Goal: Task Accomplishment & Management: Complete application form

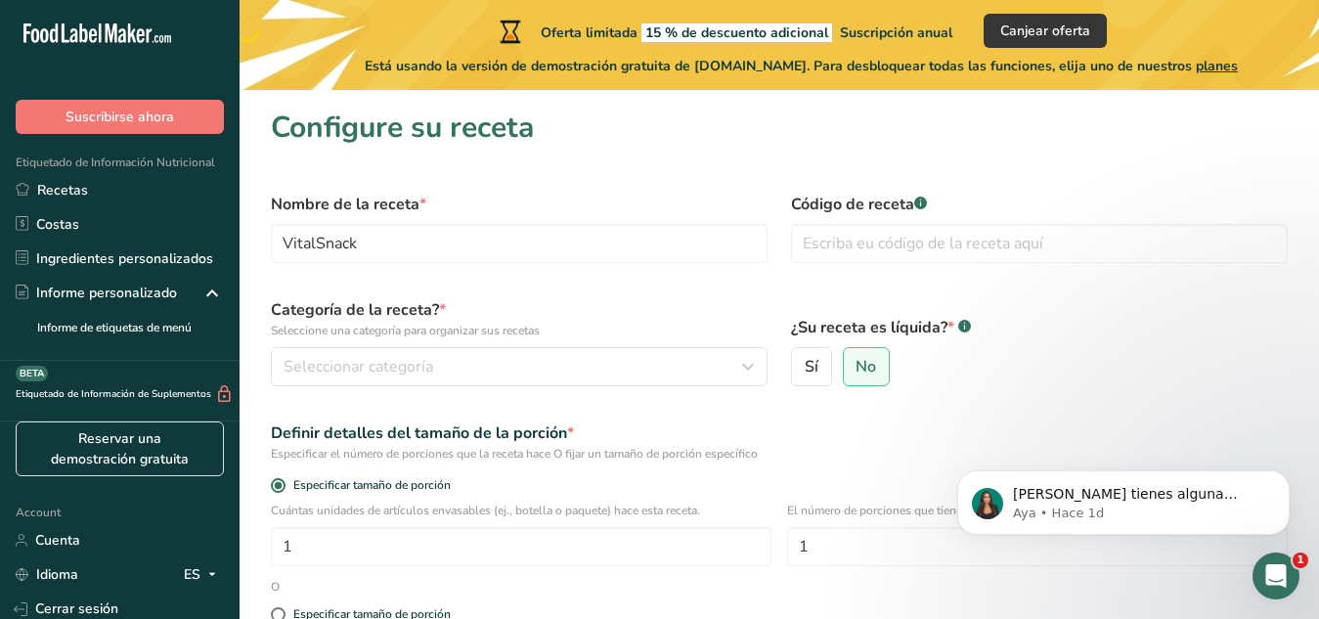
type input "v"
type input "VSN10956749441"
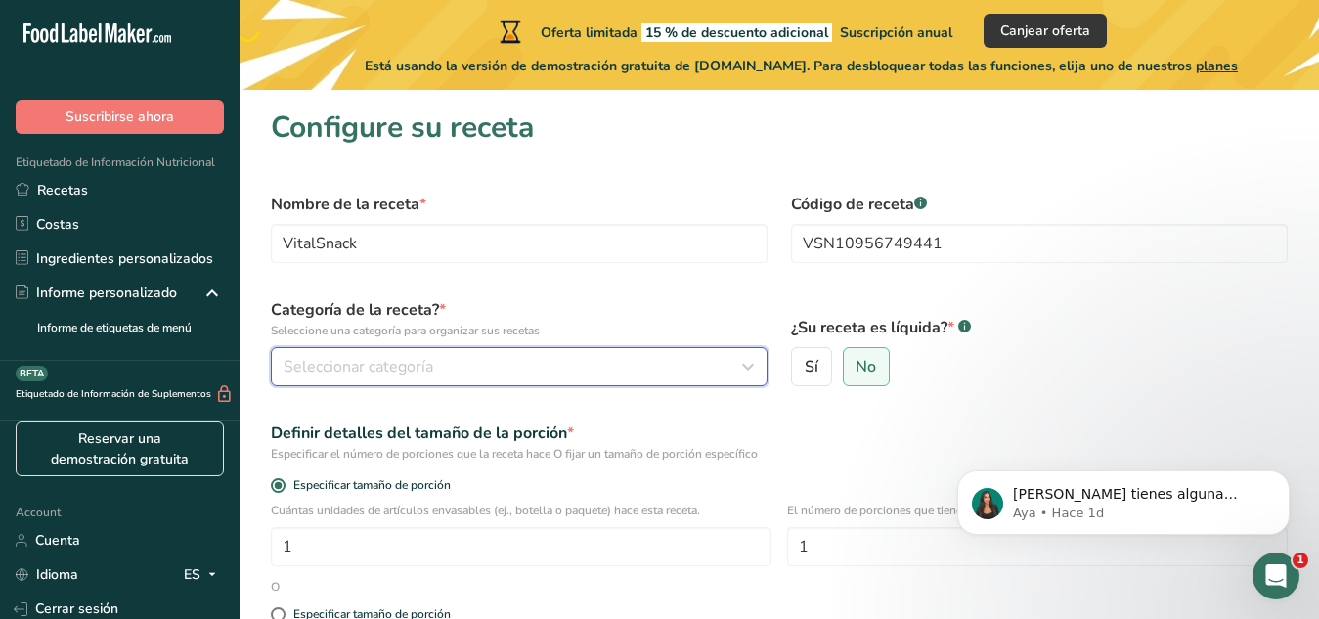
click at [592, 379] on button "Seleccionar categoría" at bounding box center [519, 366] width 497 height 39
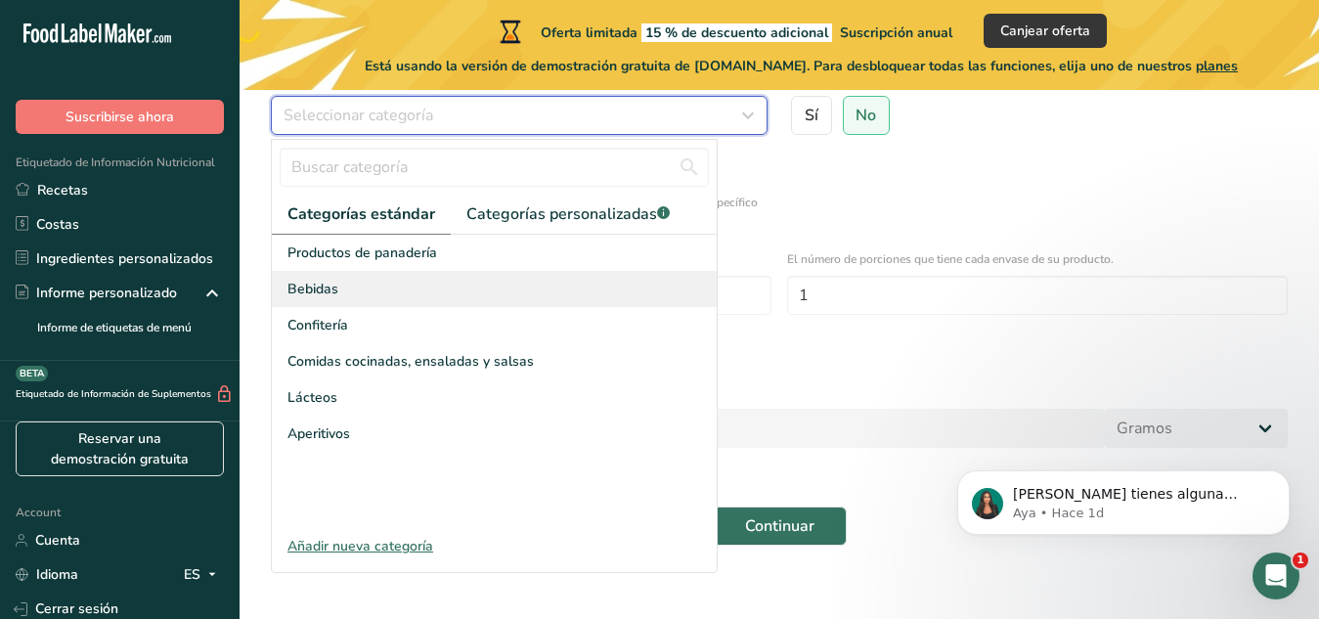
scroll to position [252, 0]
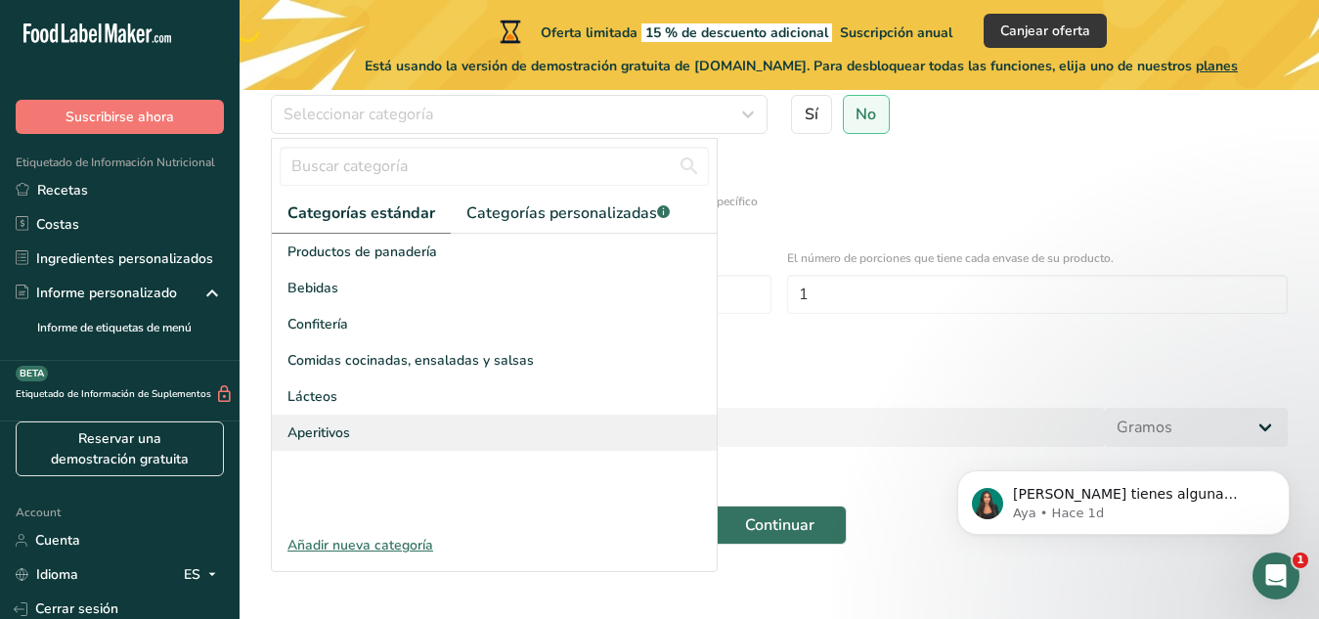
click at [318, 428] on span "Aperitivos" at bounding box center [318, 432] width 63 height 21
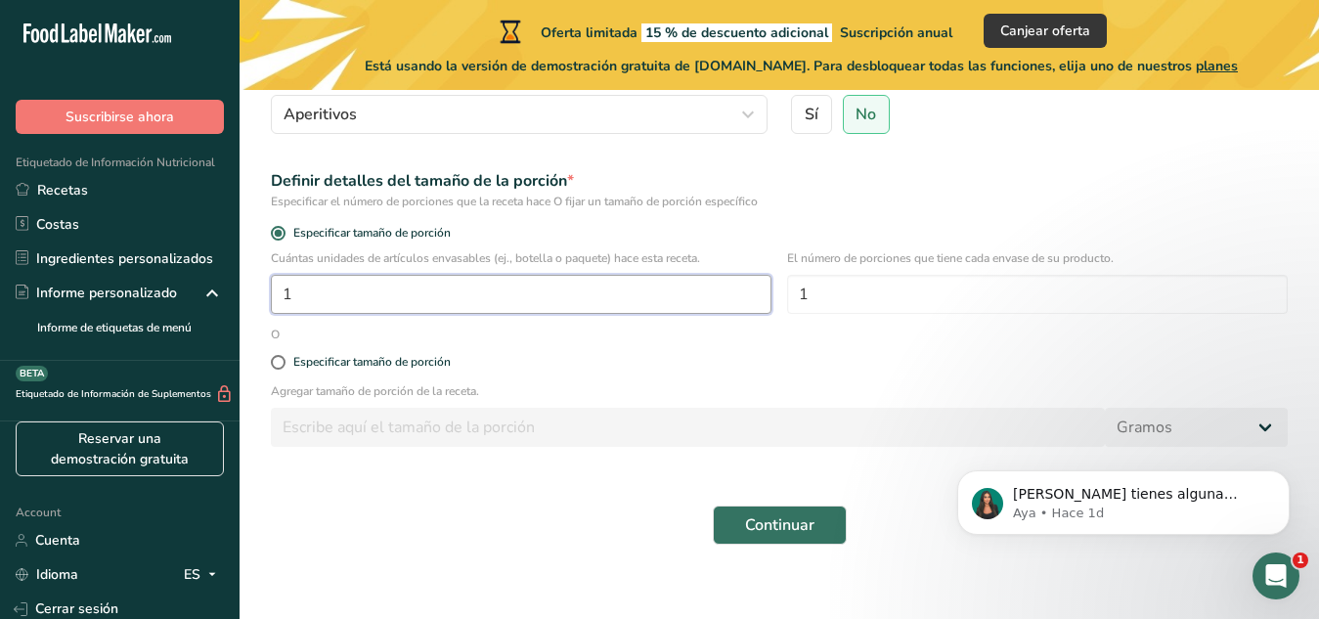
click at [407, 305] on input "1" at bounding box center [521, 294] width 500 height 39
click at [278, 363] on span at bounding box center [278, 362] width 15 height 15
click at [278, 363] on input "Especificar tamaño de porción" at bounding box center [277, 362] width 13 height 13
radio input "true"
radio input "false"
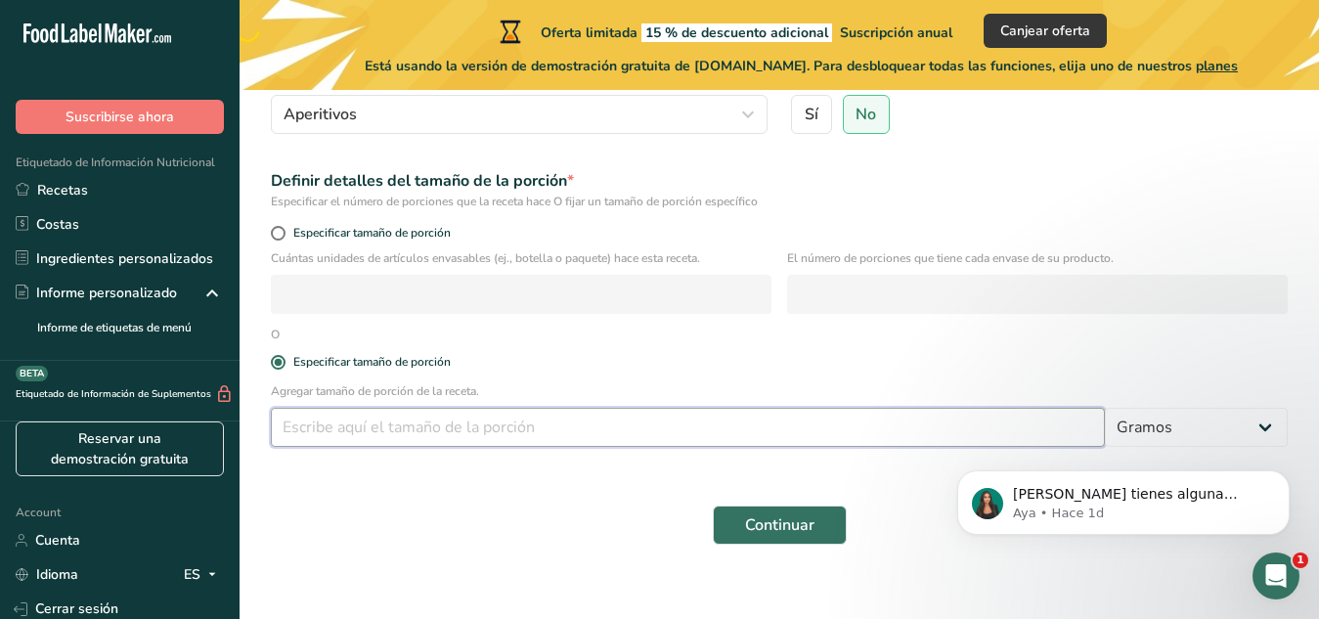
click at [409, 429] on input "number" at bounding box center [688, 427] width 834 height 39
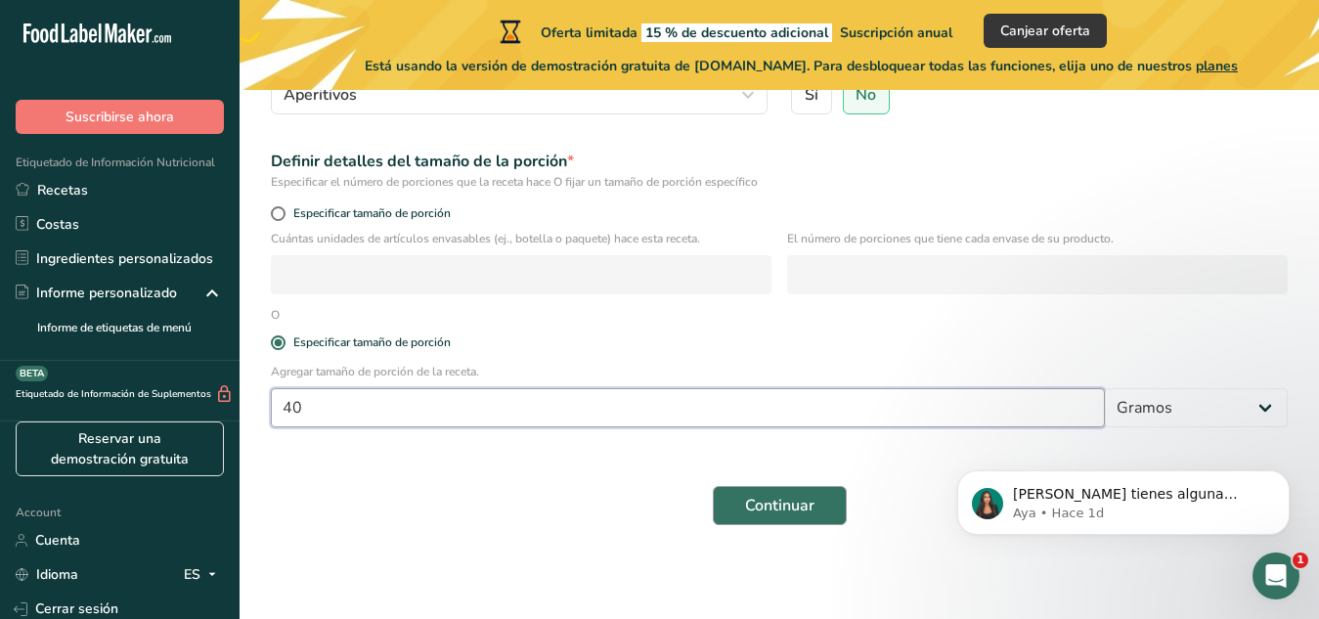
type input "40"
click at [825, 495] on button "Continuar" at bounding box center [780, 505] width 134 height 39
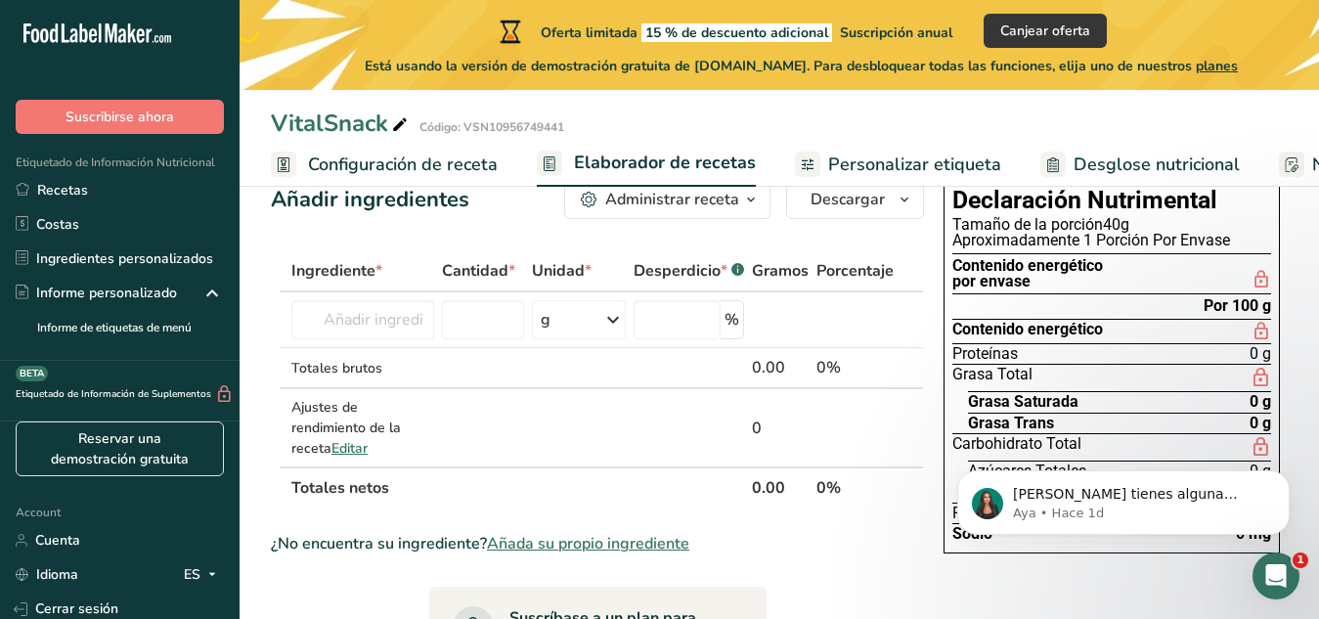
scroll to position [50, 0]
click at [366, 315] on input "text" at bounding box center [362, 320] width 143 height 39
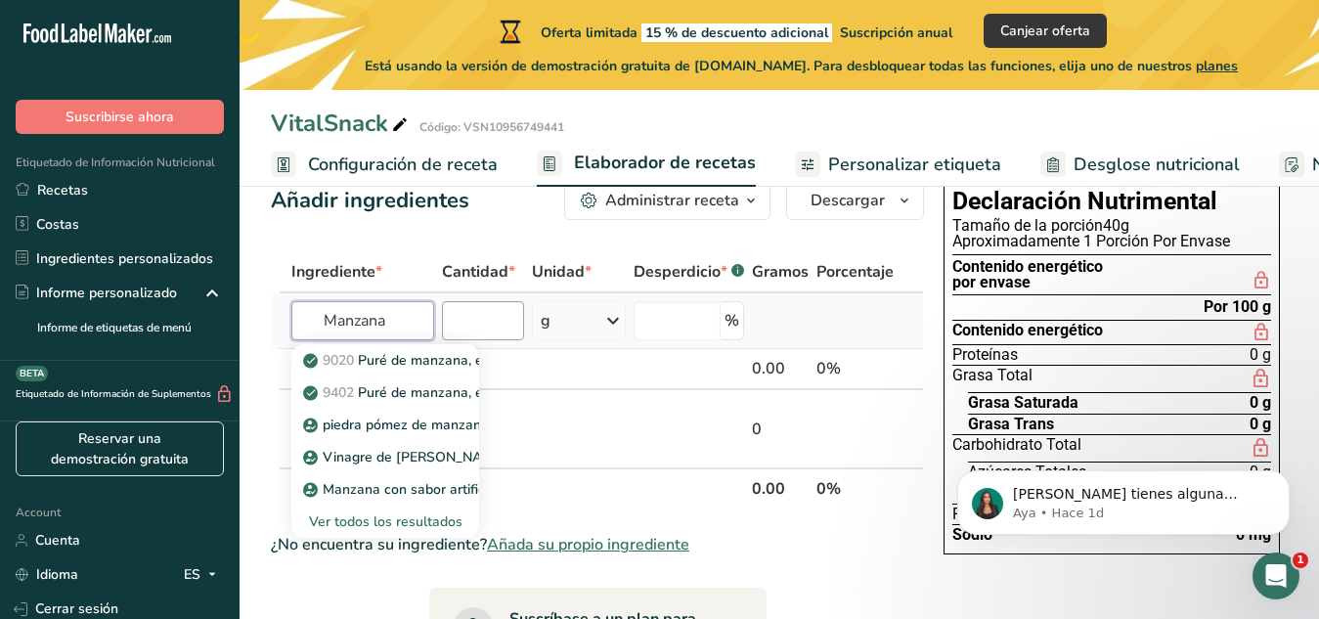
type input "Manzana"
click at [477, 305] on input "number" at bounding box center [483, 320] width 82 height 39
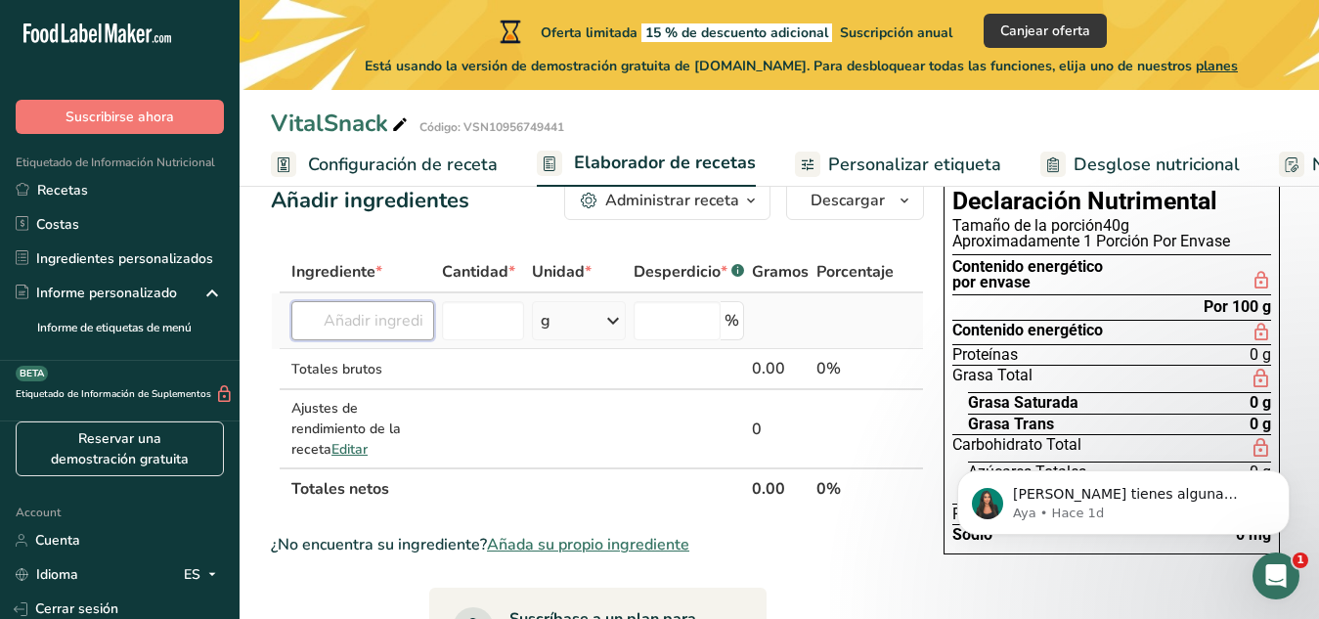
click at [429, 321] on input "text" at bounding box center [362, 320] width 143 height 39
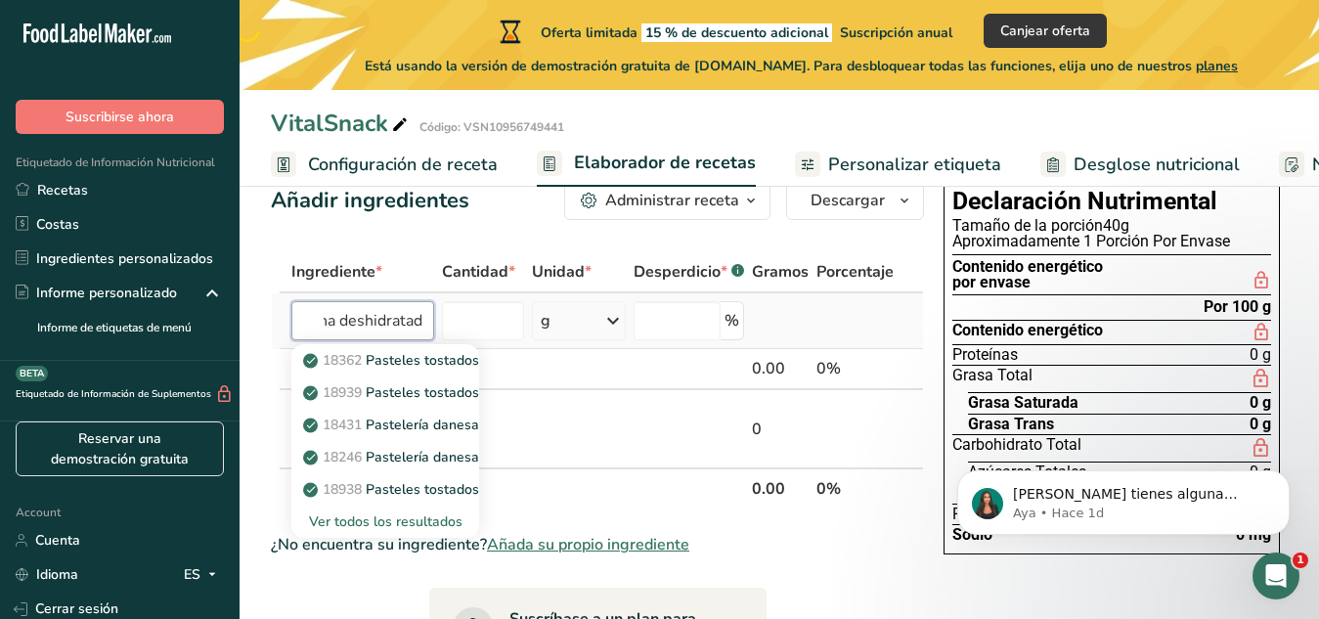
scroll to position [0, 59]
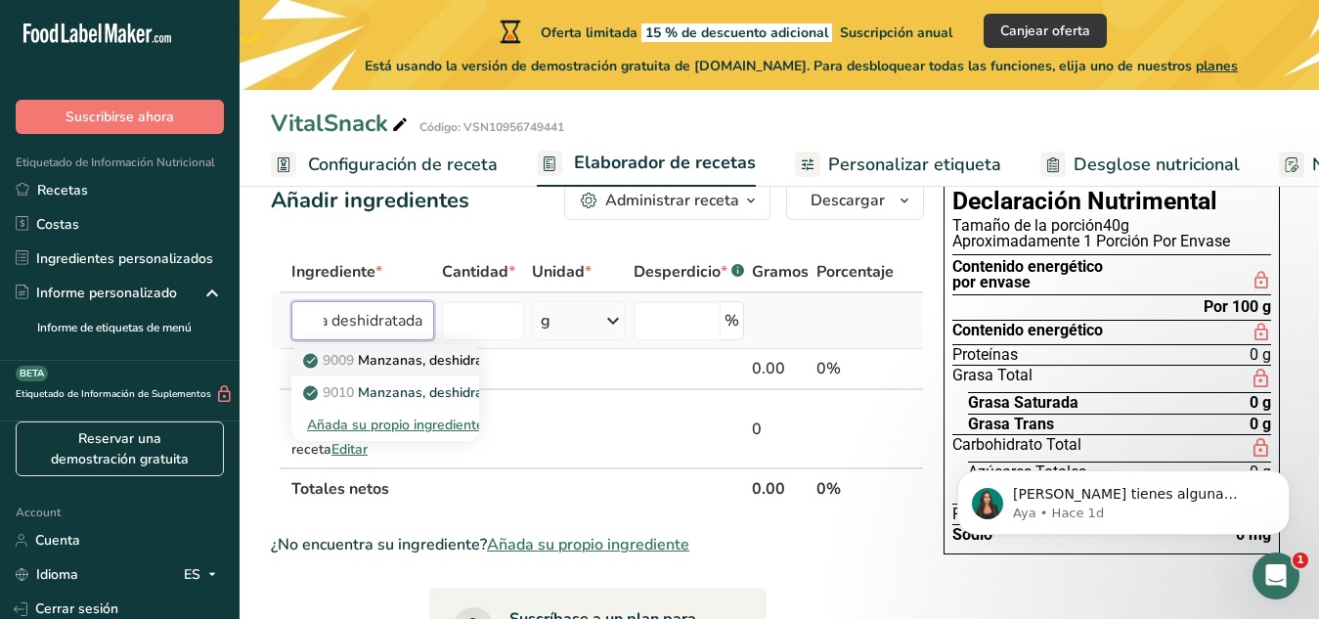
type input "manzana deshidratada"
click at [431, 368] on p "9009 Manzanas, deshidratadas (baja humedad), sulfuradas, crudas" at bounding box center [525, 360] width 436 height 21
type input "Apples, dehydrated (low moisture), sulfured, uncooked"
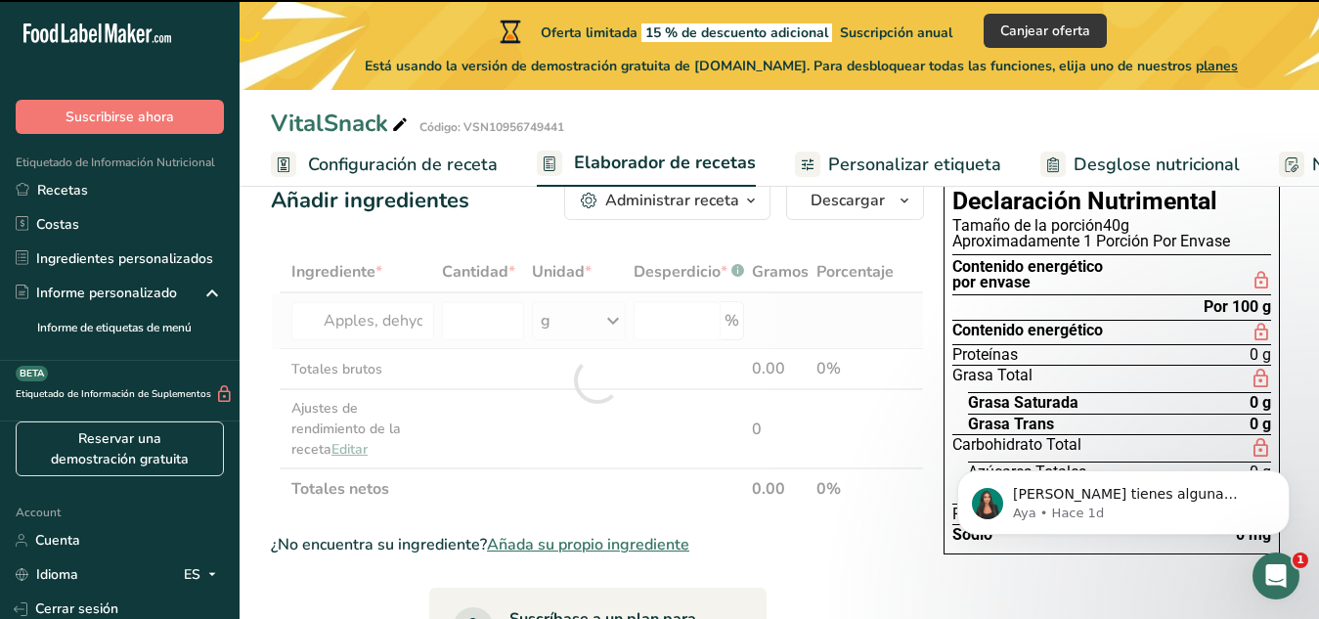
type input "0"
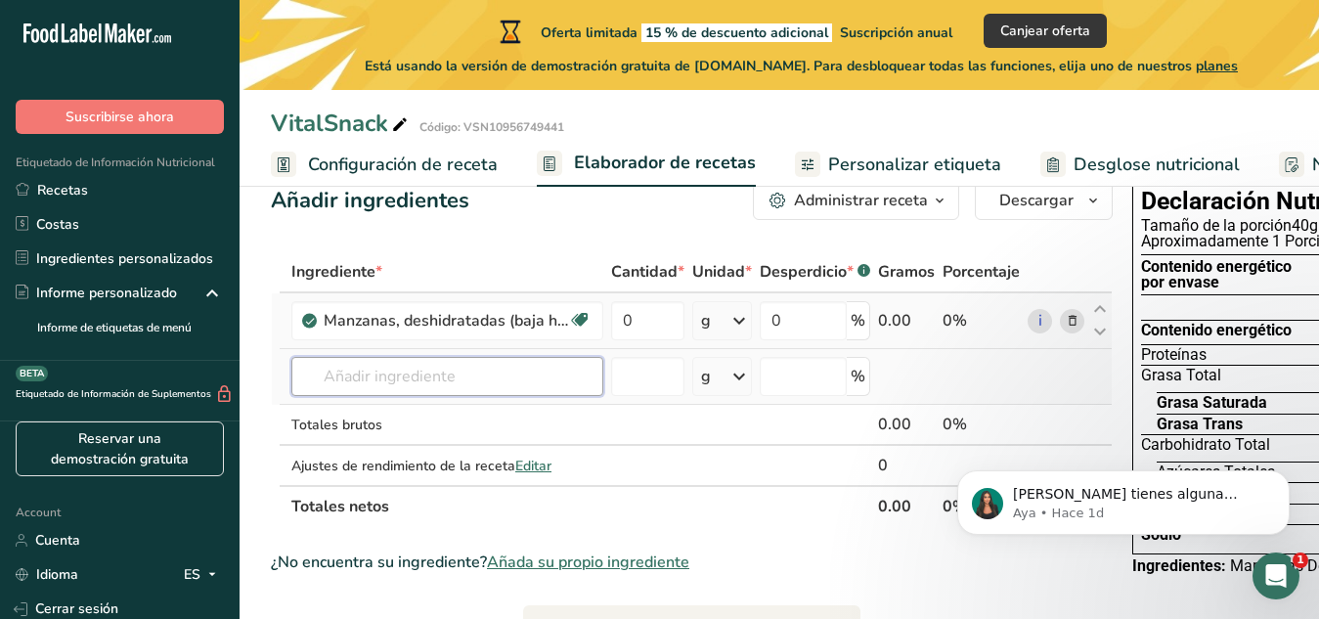
click at [490, 382] on input "text" at bounding box center [447, 376] width 312 height 39
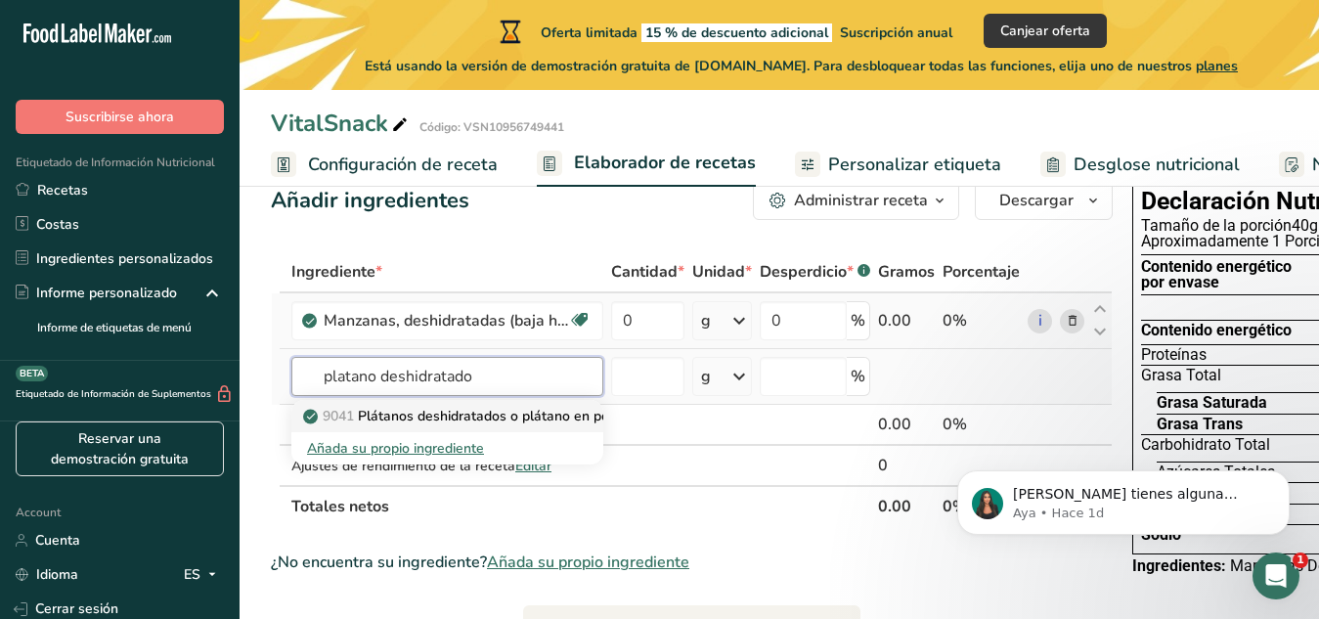
type input "platano deshidratado"
click at [529, 413] on p "9041 Plátanos deshidratados o plátano en polvo" at bounding box center [467, 416] width 321 height 21
type input "Bananas, dehydrated, or banana powder"
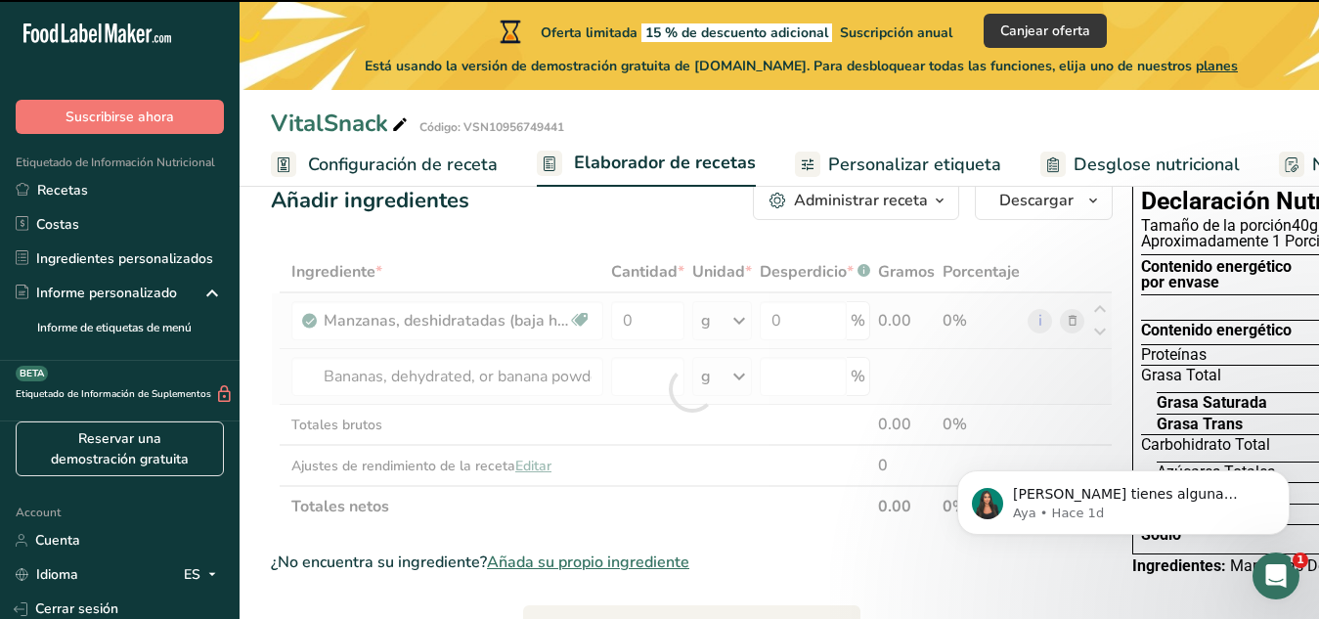
type input "0"
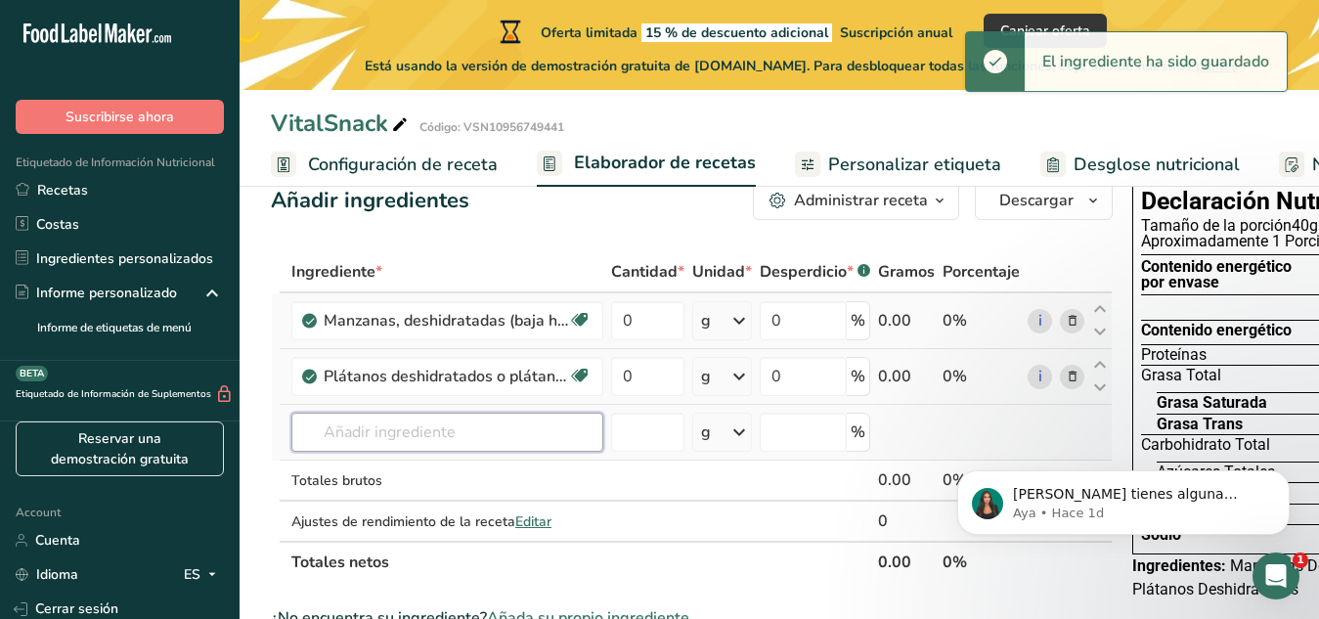
click at [486, 423] on input "text" at bounding box center [447, 432] width 312 height 39
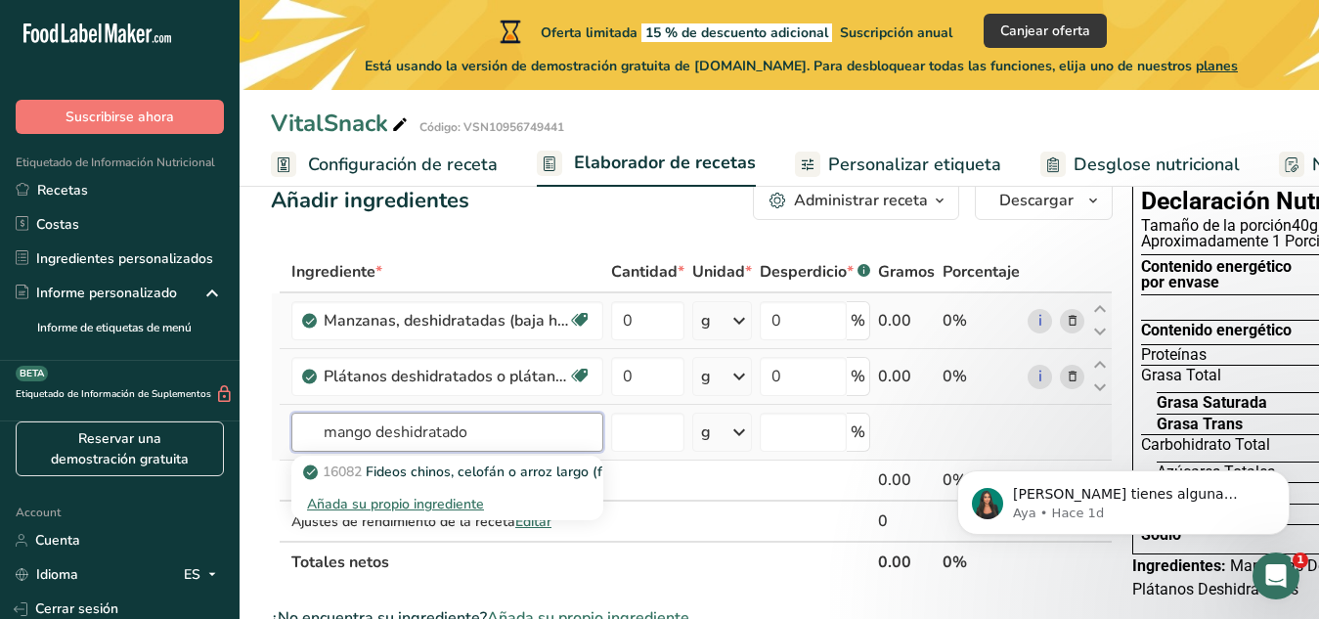
type input "mango deshidratado"
click at [459, 505] on div "Añada su propio ingrediente" at bounding box center [447, 504] width 281 height 21
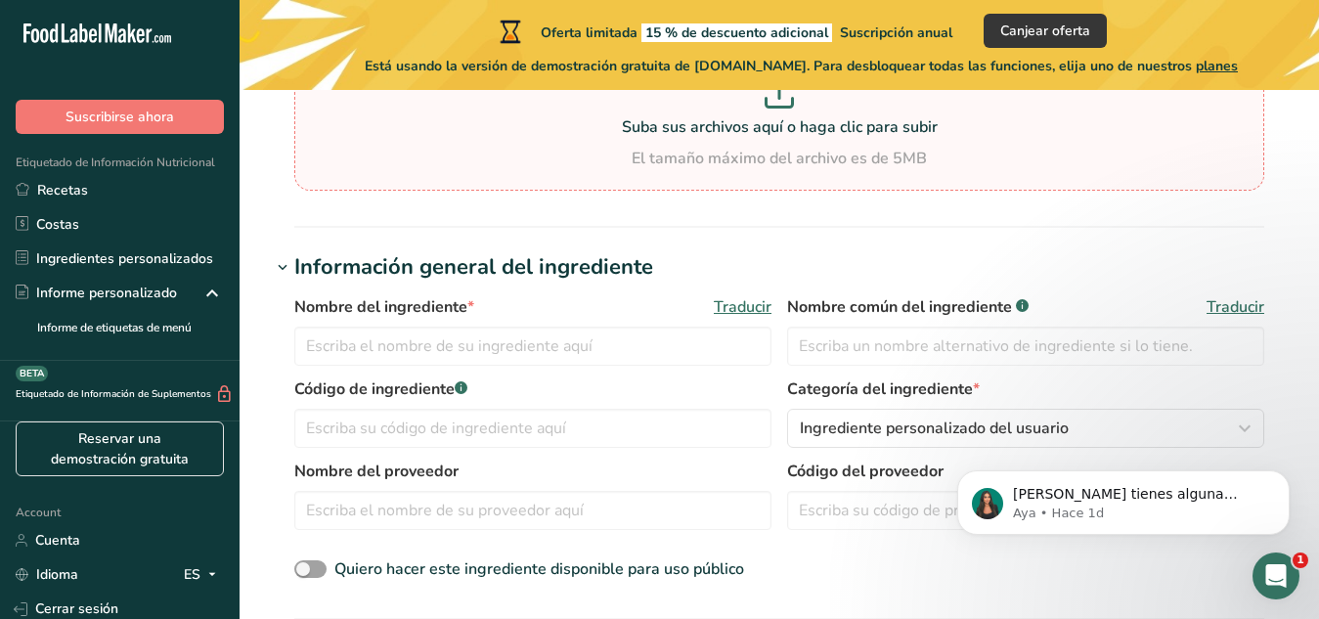
scroll to position [245, 0]
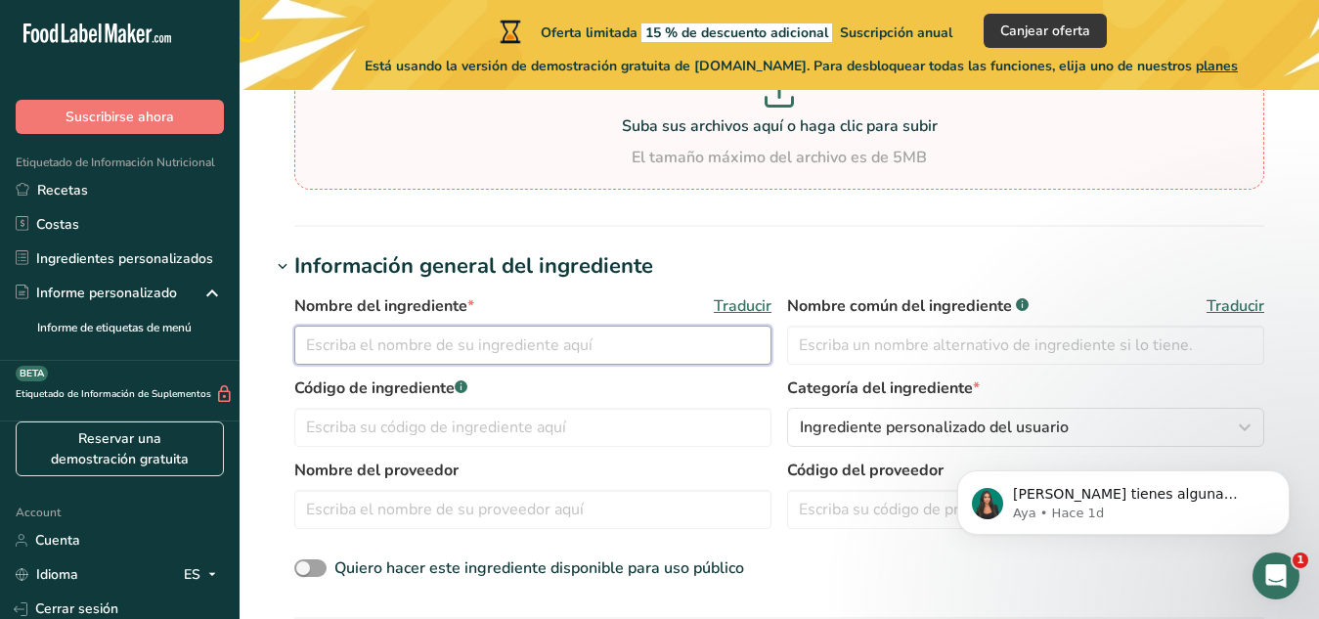
click at [591, 337] on input "text" at bounding box center [532, 345] width 477 height 39
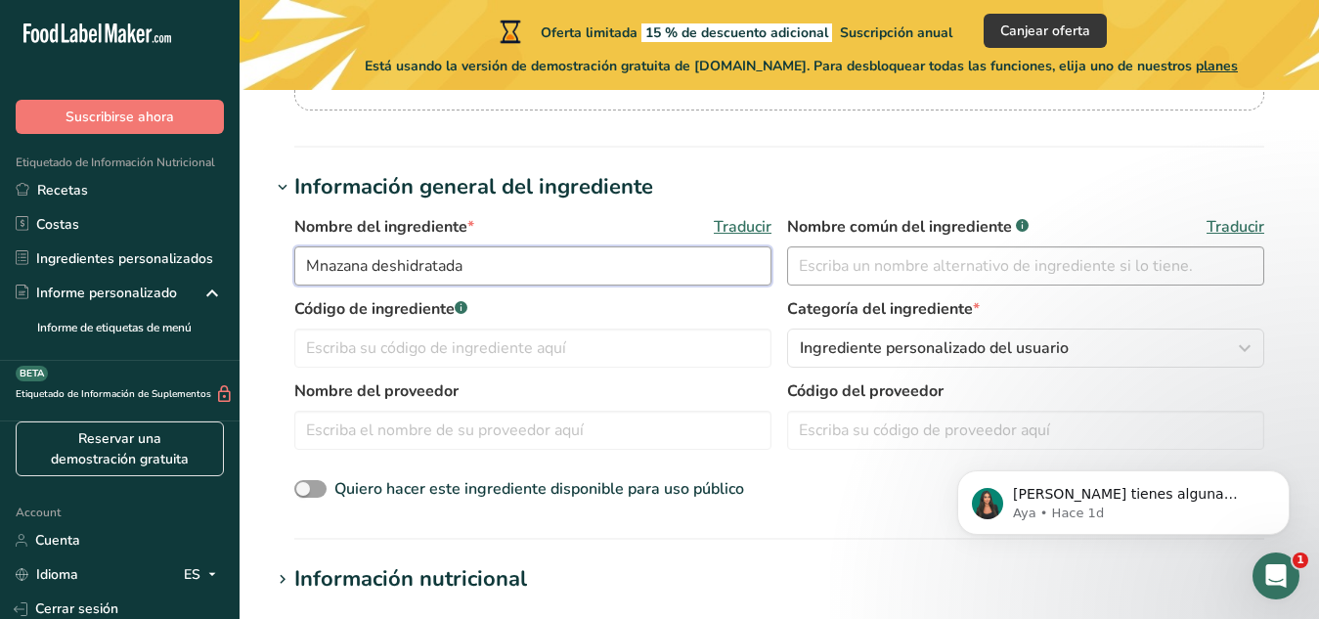
scroll to position [326, 0]
type input "Mnazana deshidratada"
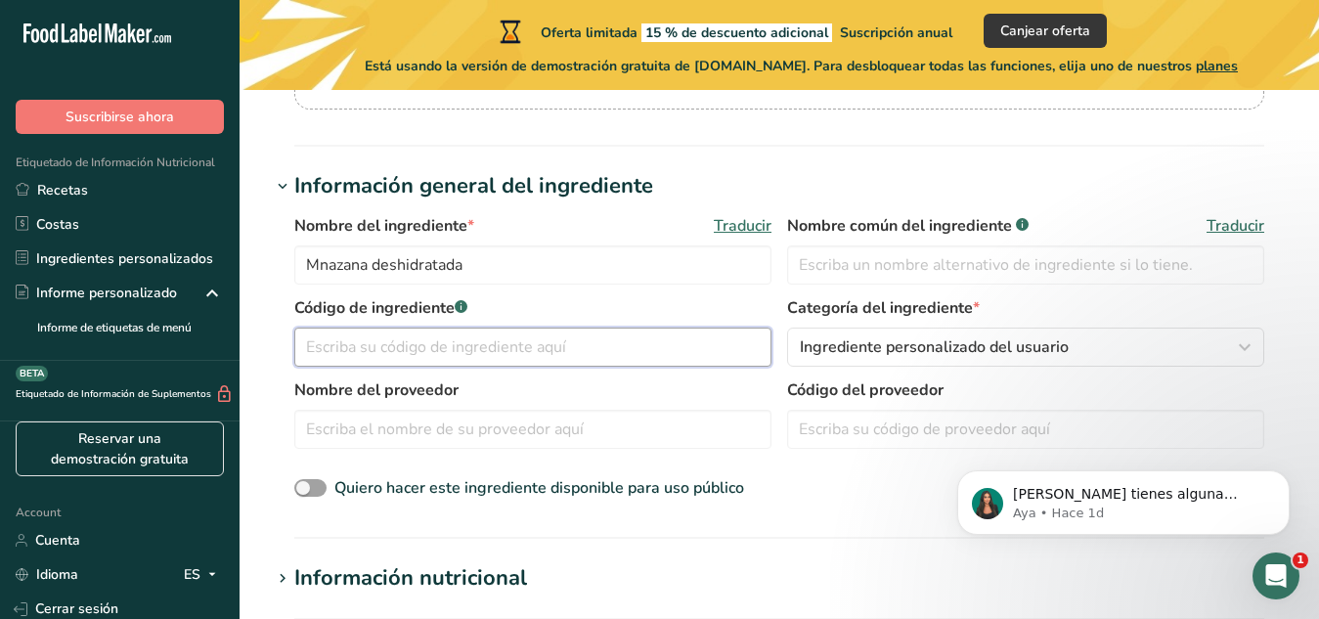
click at [690, 364] on input "text" at bounding box center [532, 346] width 477 height 39
type input "p"
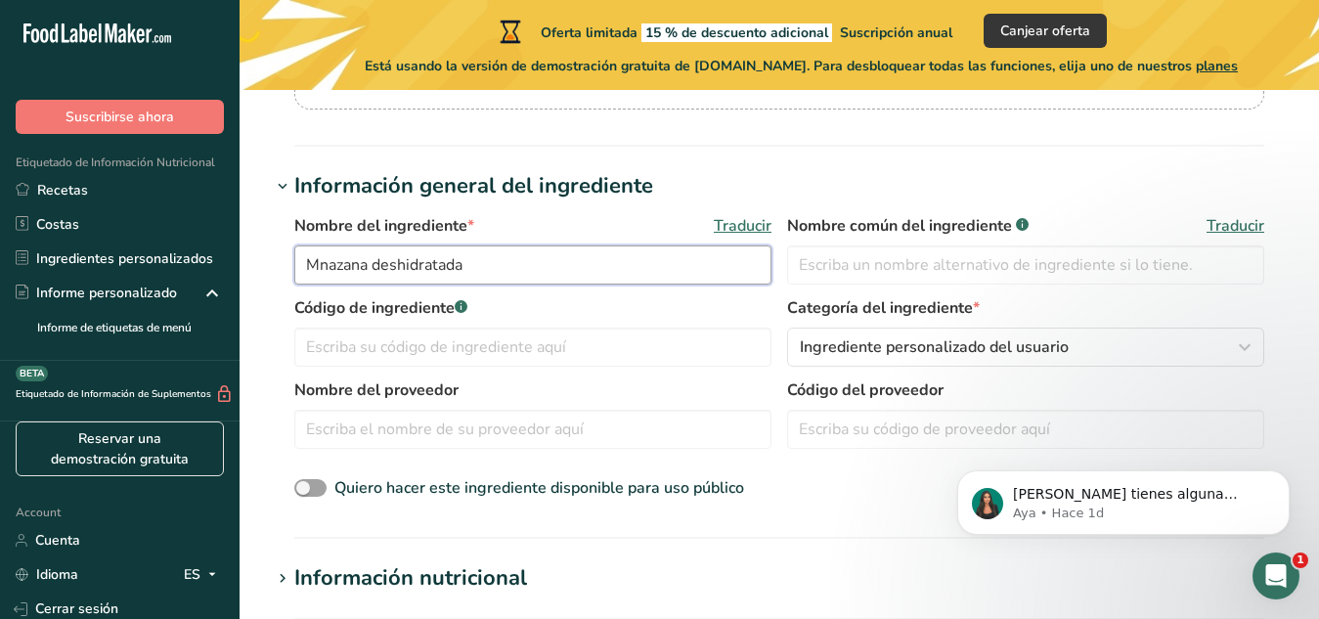
click at [329, 268] on input "Mnazana deshidratada" at bounding box center [532, 264] width 477 height 39
type input "Manzana deshidratada"
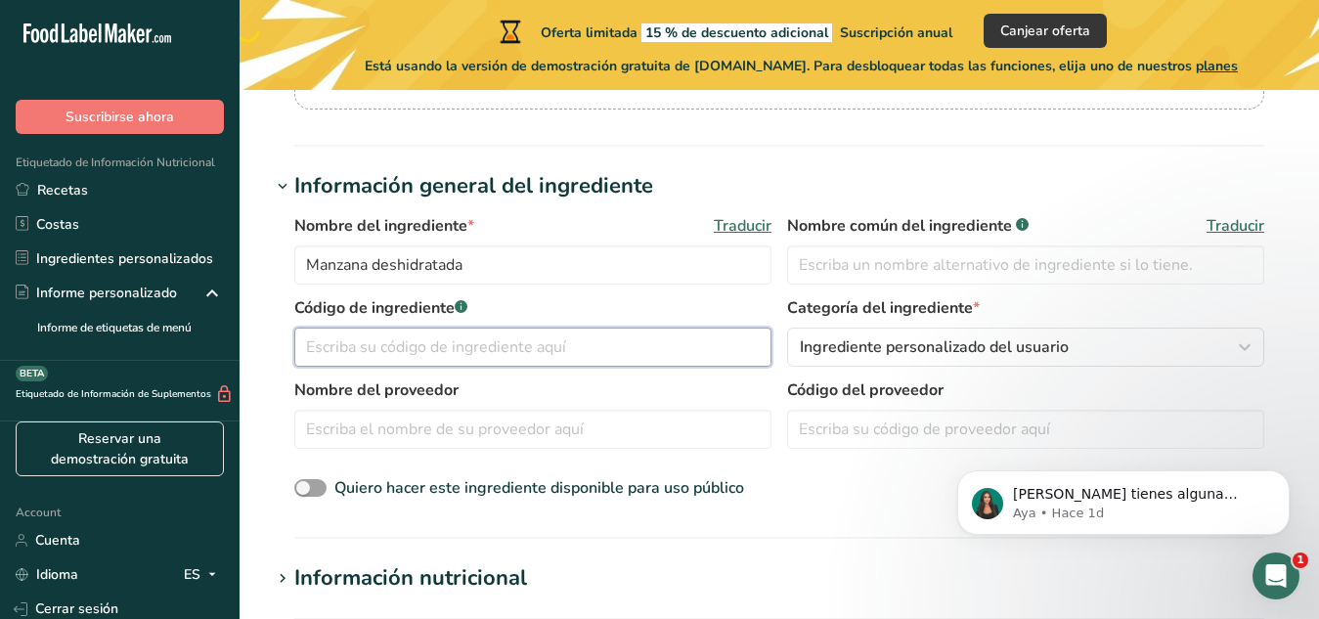
click at [419, 339] on input "text" at bounding box center [532, 346] width 477 height 39
type input "platano deshidratado"
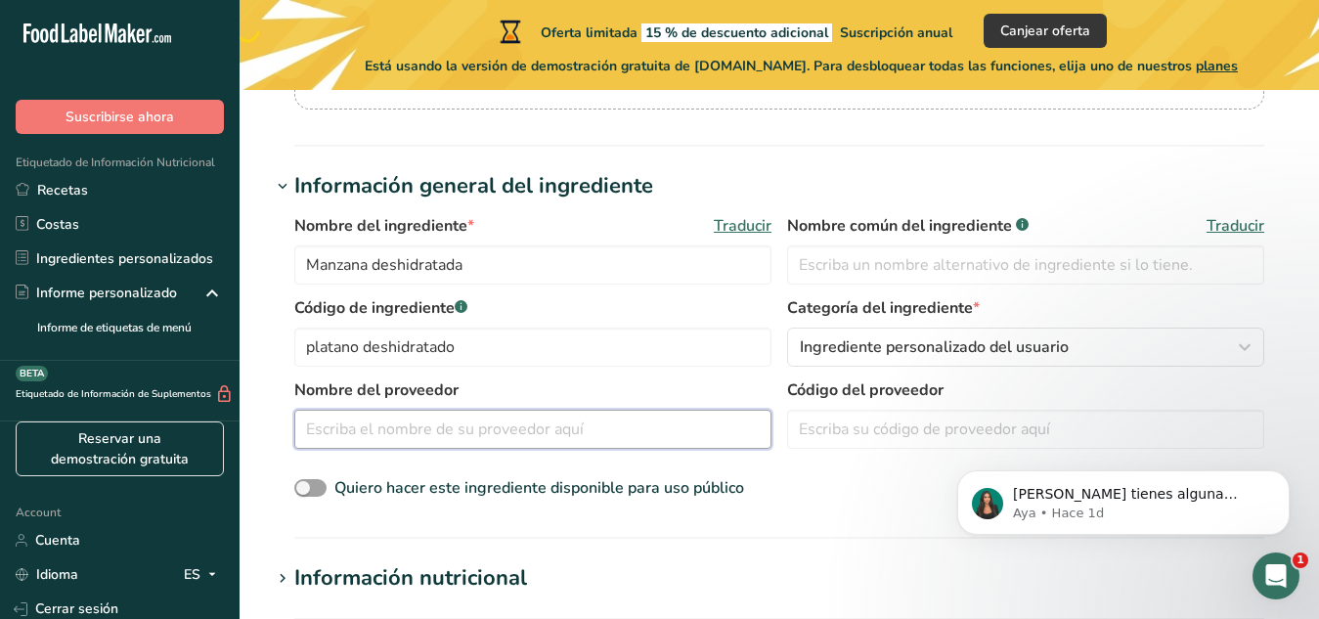
click at [425, 419] on input "text" at bounding box center [532, 429] width 477 height 39
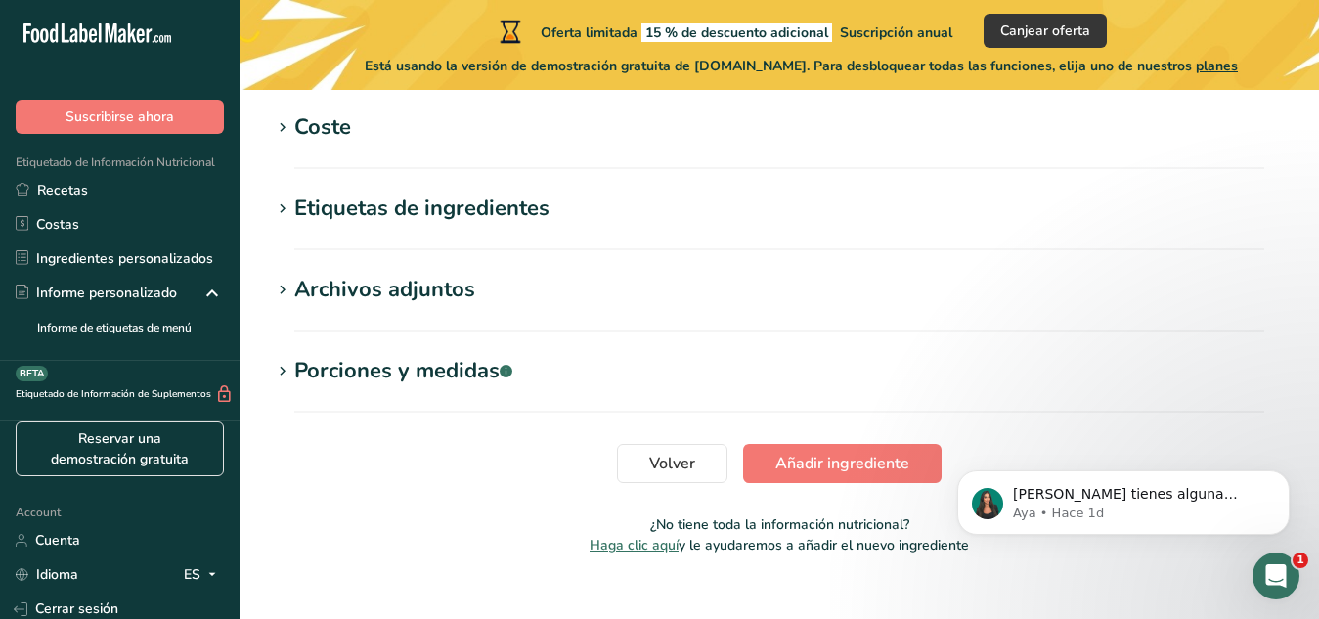
scroll to position [1021, 0]
type input "mango deshidratado"
click at [796, 449] on button "Añadir ingrediente" at bounding box center [842, 462] width 198 height 39
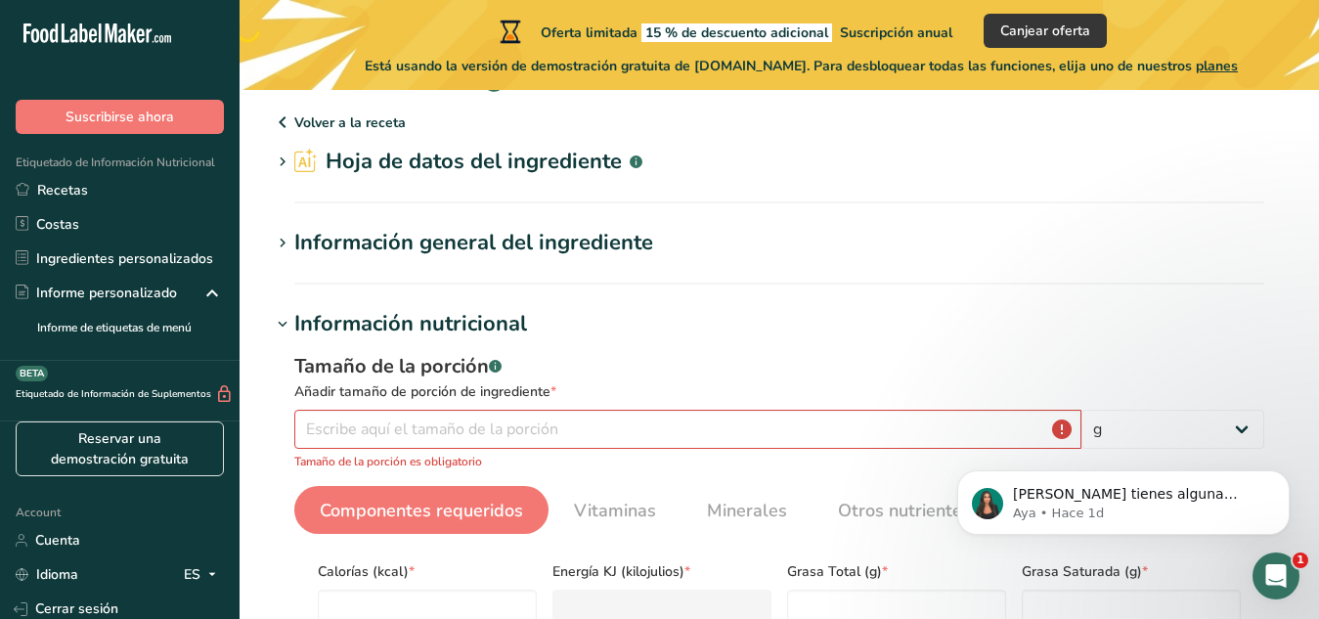
scroll to position [50, 0]
click at [681, 444] on input "number" at bounding box center [687, 430] width 787 height 39
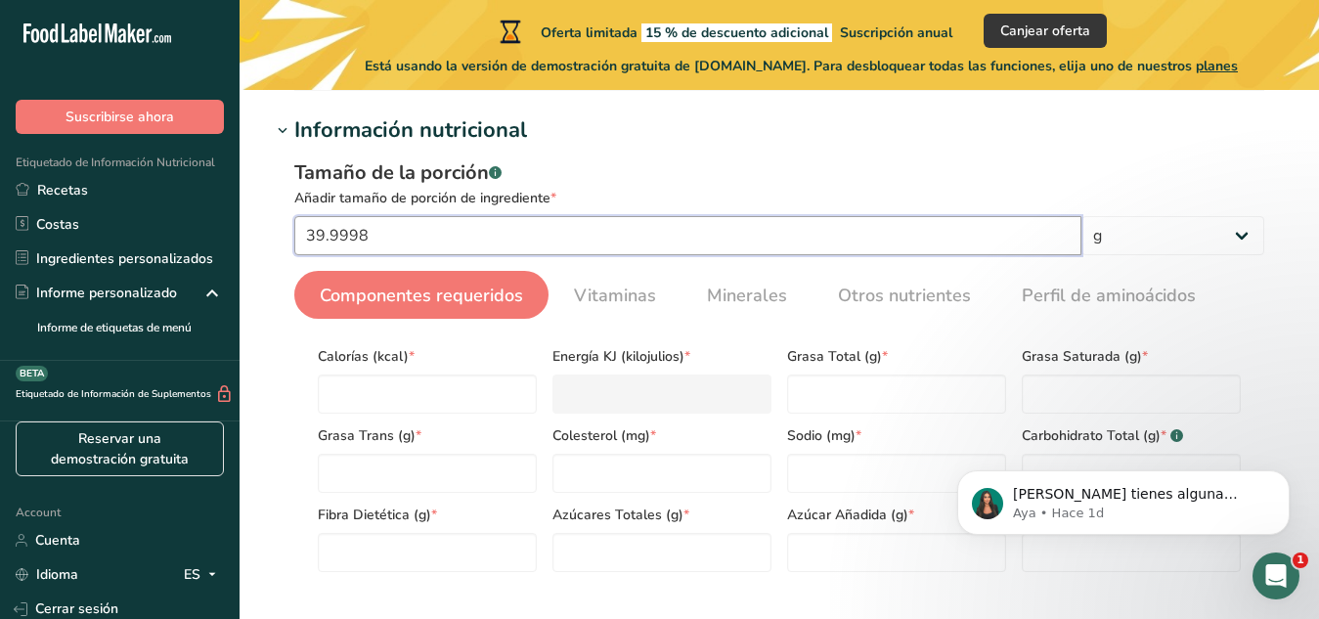
scroll to position [283, 0]
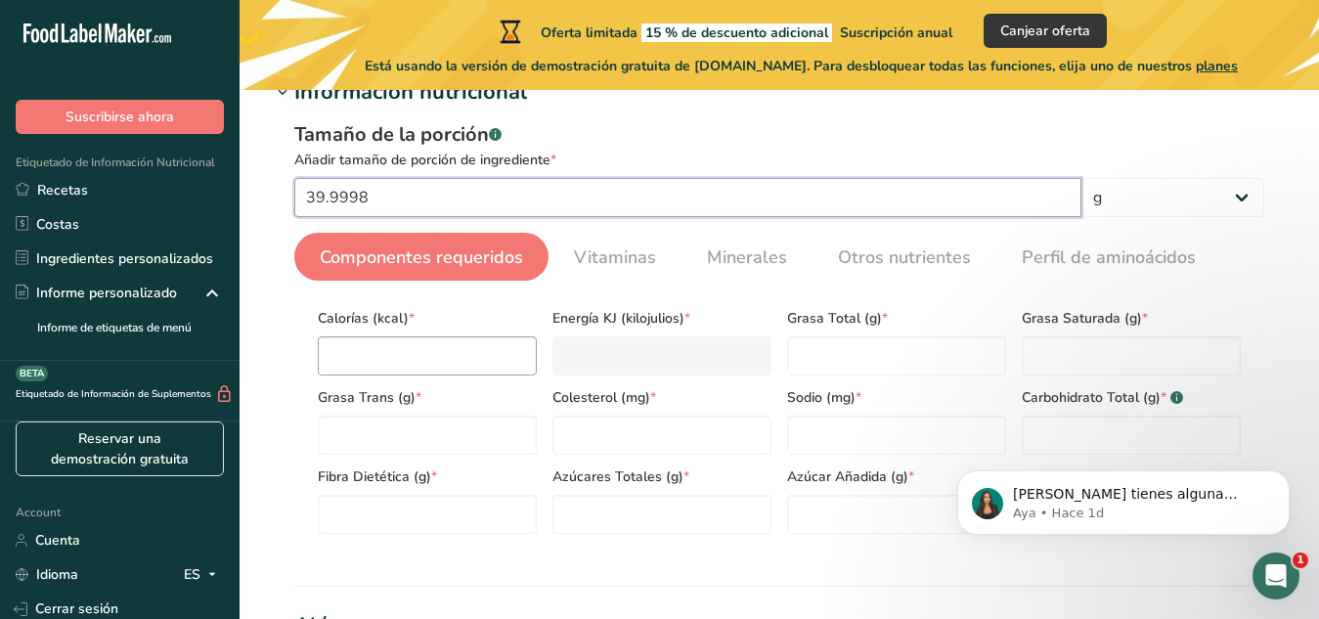
type input "39.9998"
click at [457, 345] on input "number" at bounding box center [427, 355] width 219 height 39
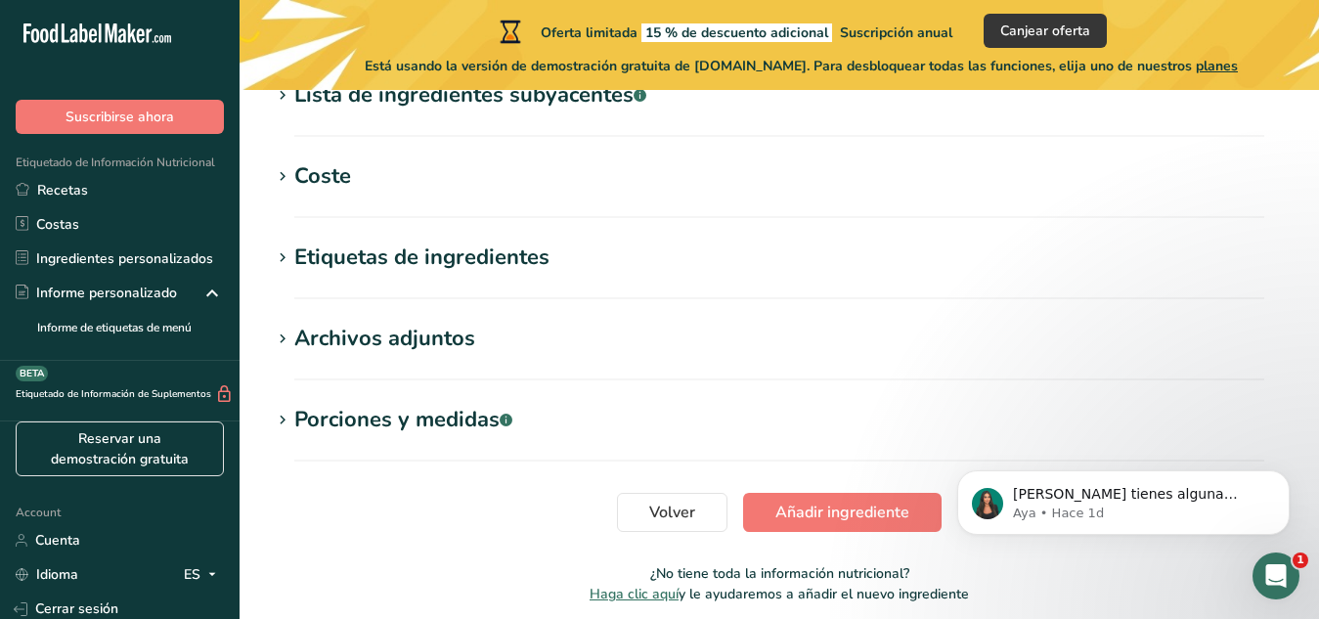
scroll to position [898, 0]
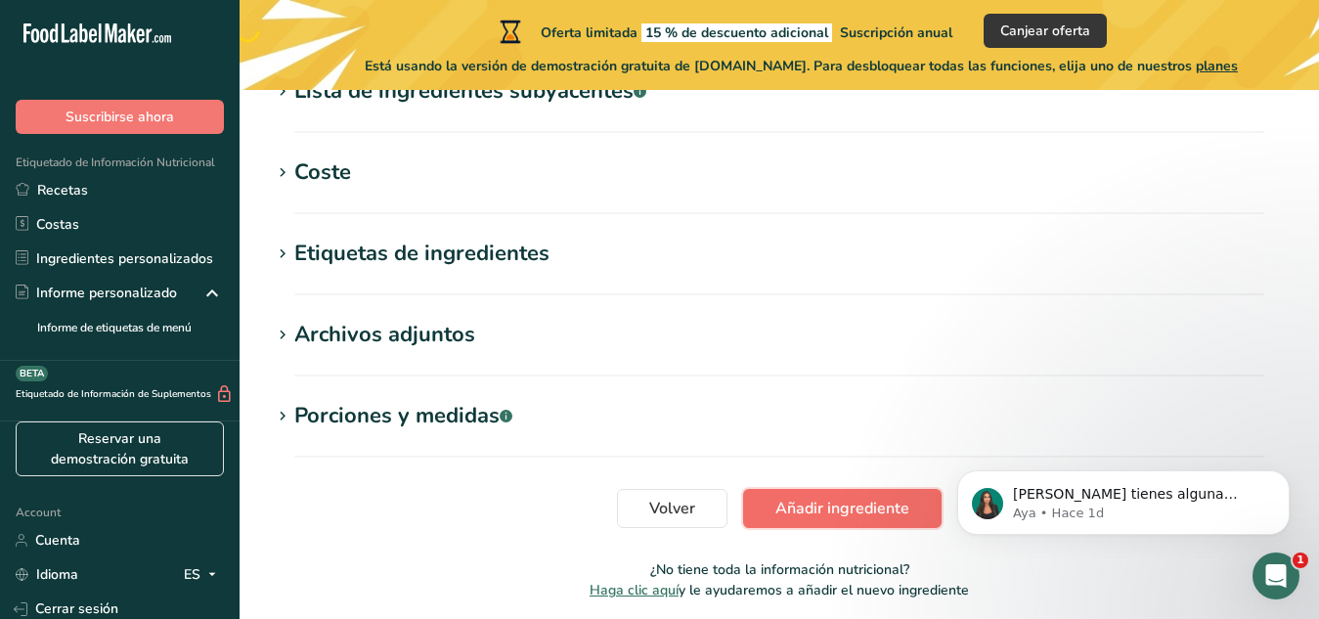
click at [805, 491] on button "Añadir ingrediente" at bounding box center [842, 508] width 198 height 39
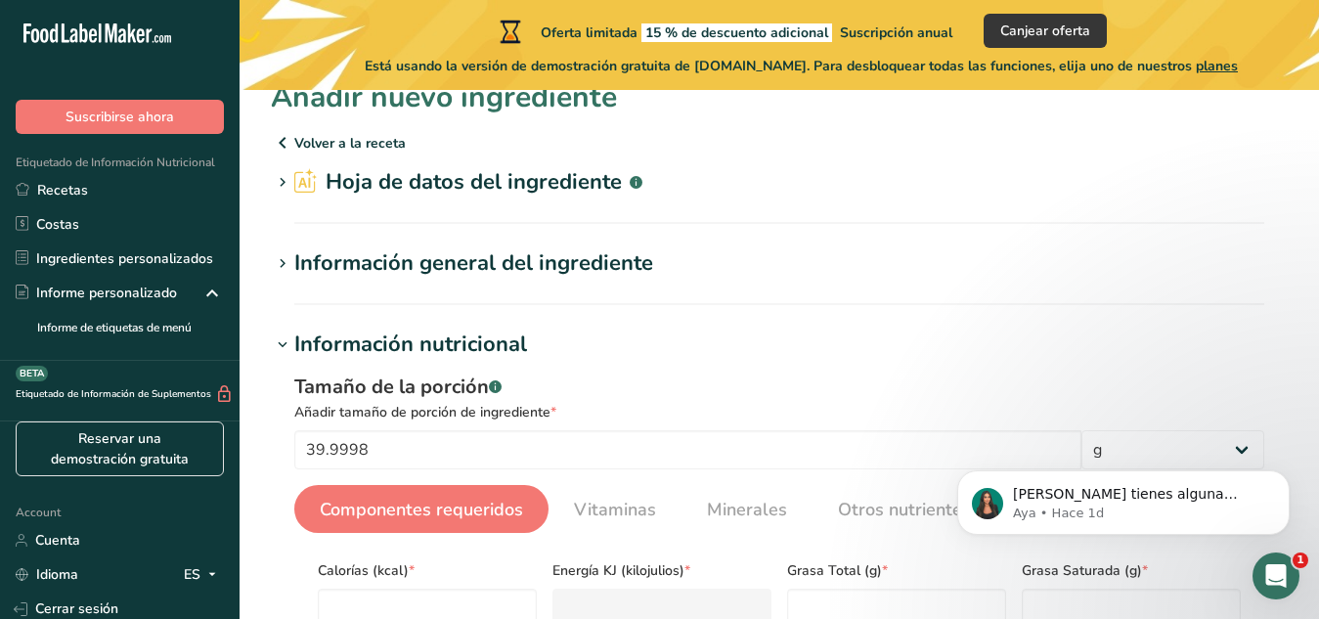
scroll to position [0, 0]
